Goal: Navigation & Orientation: Find specific page/section

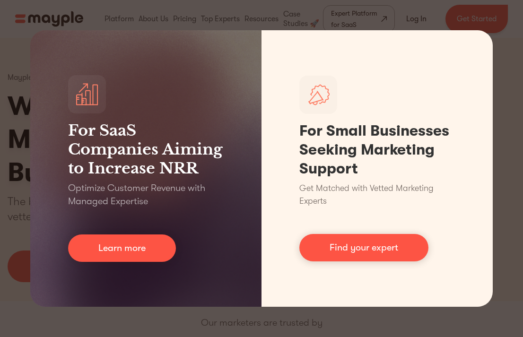
click at [495, 21] on div "For SaaS Companies Aiming to Increase NRR Optimize Customer Revenue with Manage…" at bounding box center [261, 168] width 523 height 337
click at [500, 15] on div "For SaaS Companies Aiming to Increase NRR Optimize Customer Revenue with Manage…" at bounding box center [261, 168] width 523 height 337
click at [449, 5] on div "For SaaS Companies Aiming to Increase NRR Optimize Customer Revenue with Manage…" at bounding box center [261, 168] width 523 height 337
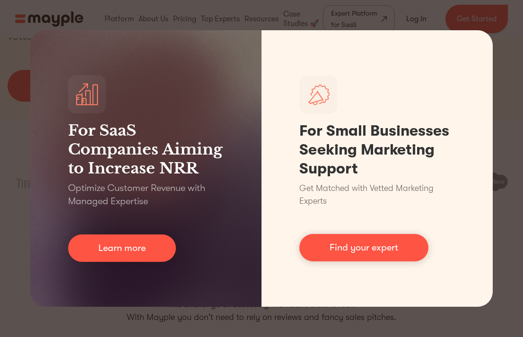
scroll to position [340, 0]
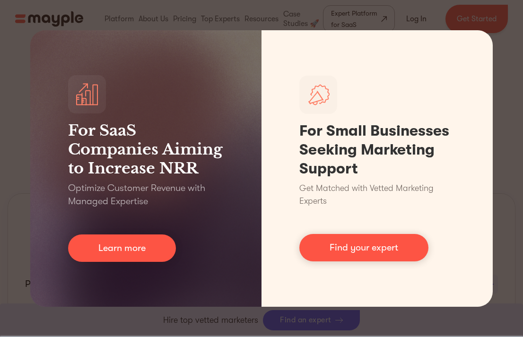
click at [498, 31] on div "For SaaS Companies Aiming to Increase NRR Optimize Customer Revenue with Manage…" at bounding box center [261, 168] width 523 height 337
click at [503, 12] on div "For SaaS Companies Aiming to Increase NRR Optimize Customer Revenue with Manage…" at bounding box center [261, 168] width 523 height 337
click at [505, 12] on div "For SaaS Companies Aiming to Increase NRR Optimize Customer Revenue with Manage…" at bounding box center [261, 168] width 523 height 337
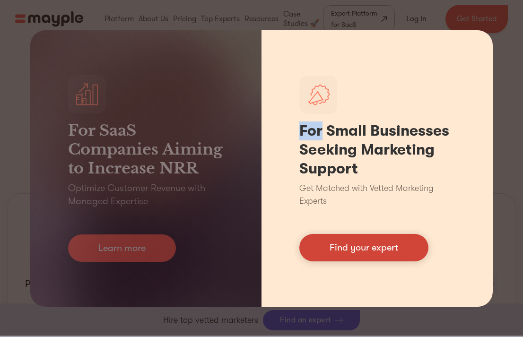
click at [395, 248] on link "Find your expert" at bounding box center [363, 247] width 129 height 27
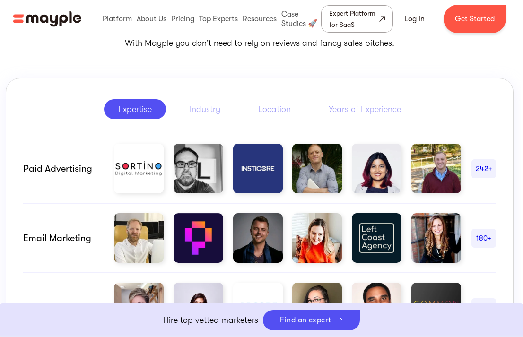
scroll to position [469, 2]
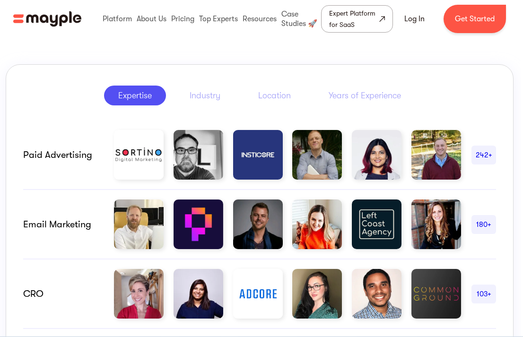
click at [22, 21] on img "home" at bounding box center [47, 19] width 68 height 18
